Goal: Information Seeking & Learning: Find specific fact

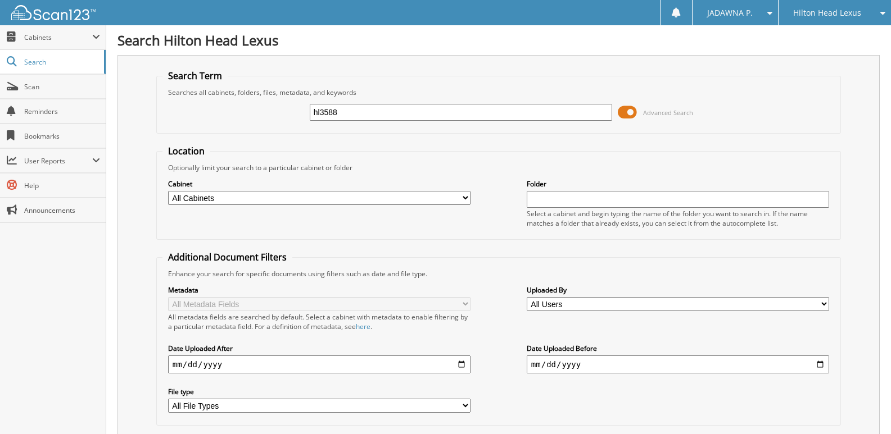
drag, startPoint x: 350, startPoint y: 114, endPoint x: 265, endPoint y: 112, distance: 84.9
click at [265, 112] on div "hl3588 Advanced Search" at bounding box center [498, 112] width 672 height 30
type input "YURESCO"
drag, startPoint x: 363, startPoint y: 111, endPoint x: 284, endPoint y: 103, distance: 79.1
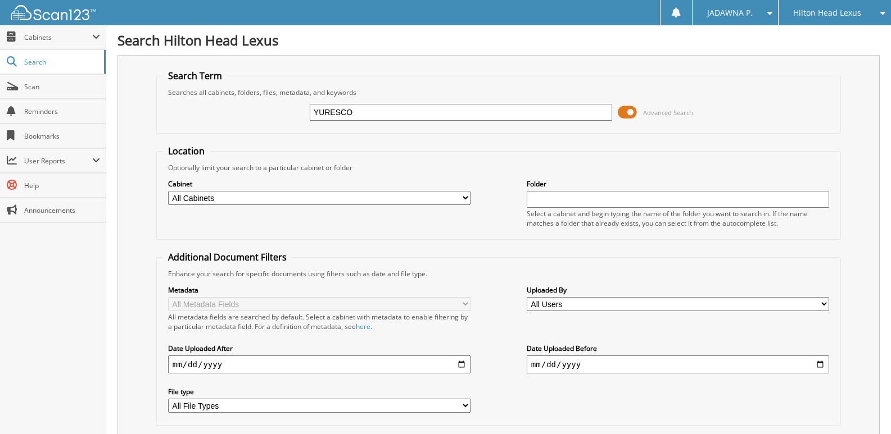
click at [284, 103] on div "YURESCO Advanced Search" at bounding box center [498, 112] width 672 height 30
type input "YURESKO"
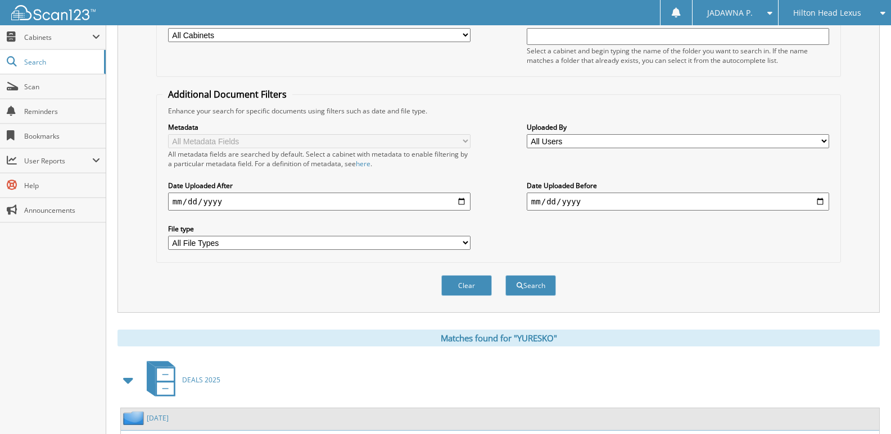
scroll to position [347, 0]
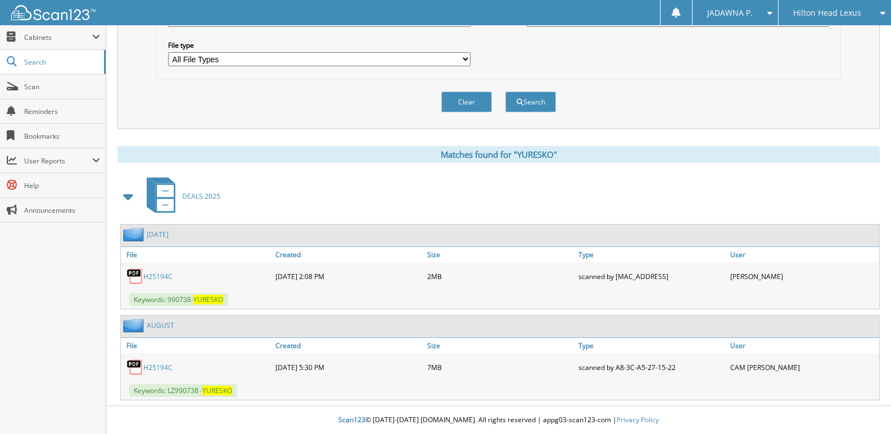
drag, startPoint x: 176, startPoint y: 275, endPoint x: 144, endPoint y: 277, distance: 31.5
click at [144, 277] on div "H25194C" at bounding box center [197, 276] width 152 height 22
copy link "H25194C"
click at [152, 275] on link "H25194C" at bounding box center [157, 277] width 29 height 10
